Goal: Task Accomplishment & Management: Complete application form

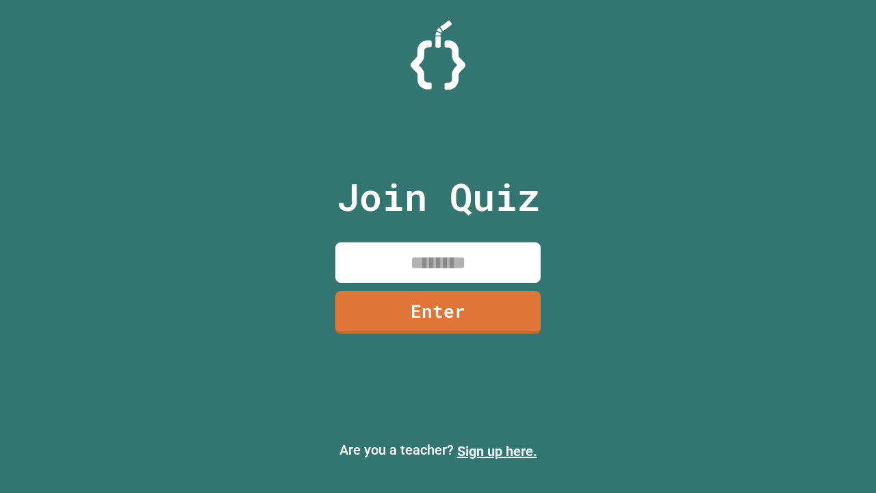
click at [497, 451] on link "Sign up here." at bounding box center [497, 451] width 80 height 16
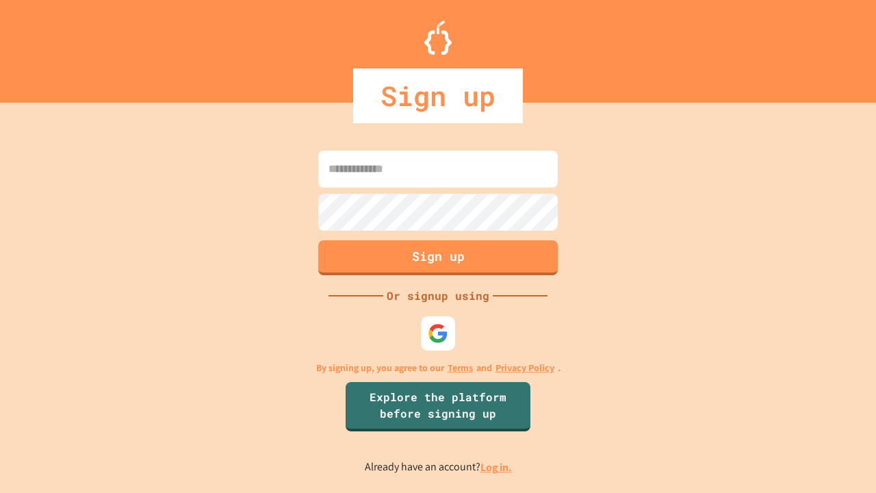
click at [497, 467] on link "Log in." at bounding box center [496, 467] width 31 height 14
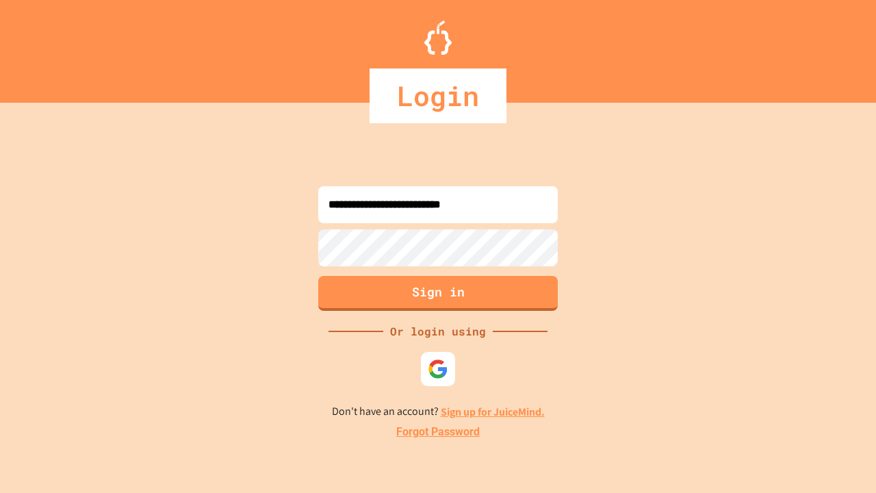
type input "**********"
